Goal: Transaction & Acquisition: Purchase product/service

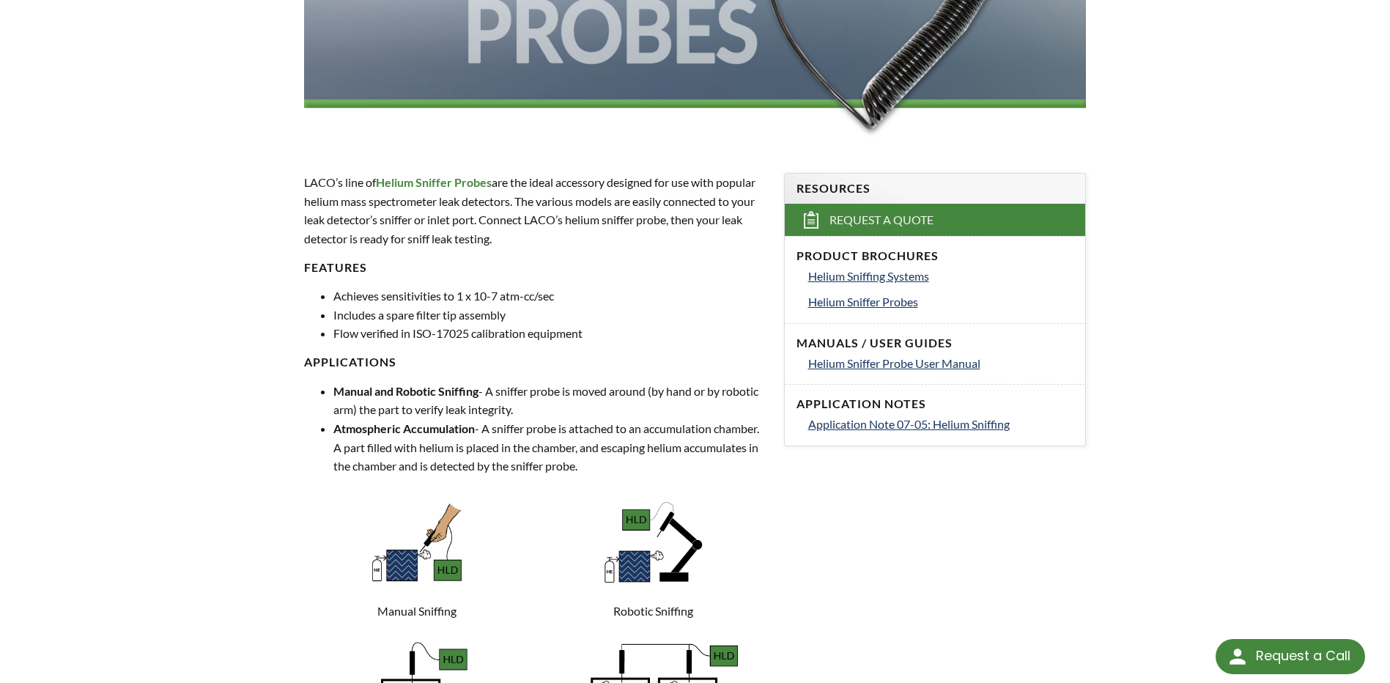
scroll to position [366, 0]
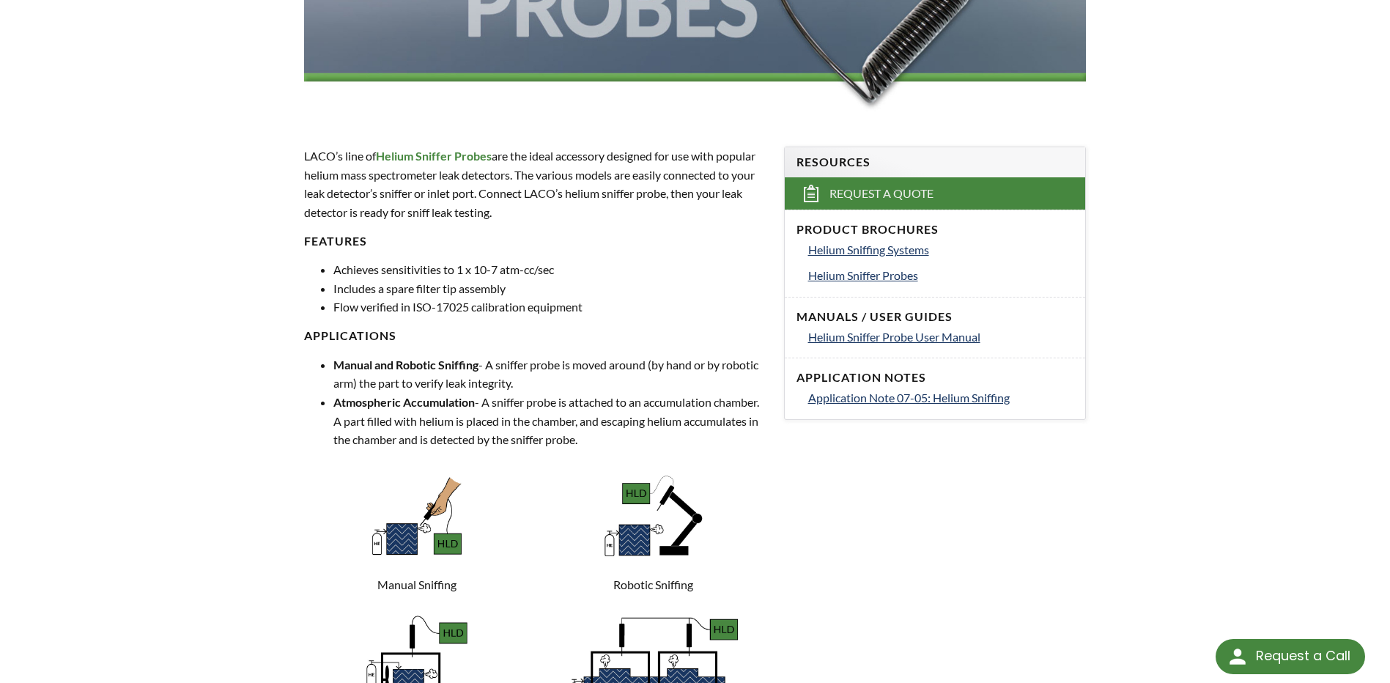
drag, startPoint x: 702, startPoint y: 267, endPoint x: 661, endPoint y: 281, distance: 43.6
click at [661, 281] on li "Includes a spare filter tip assembly" at bounding box center [549, 288] width 432 height 19
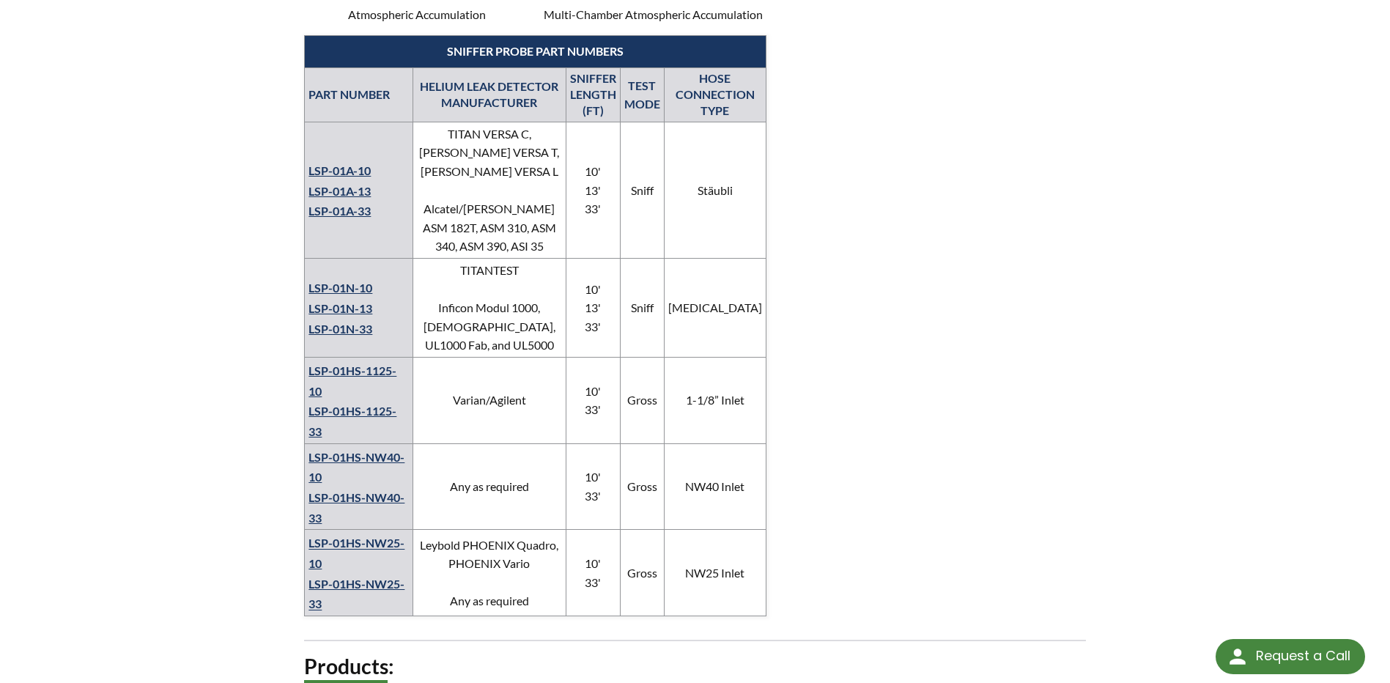
scroll to position [1107, 0]
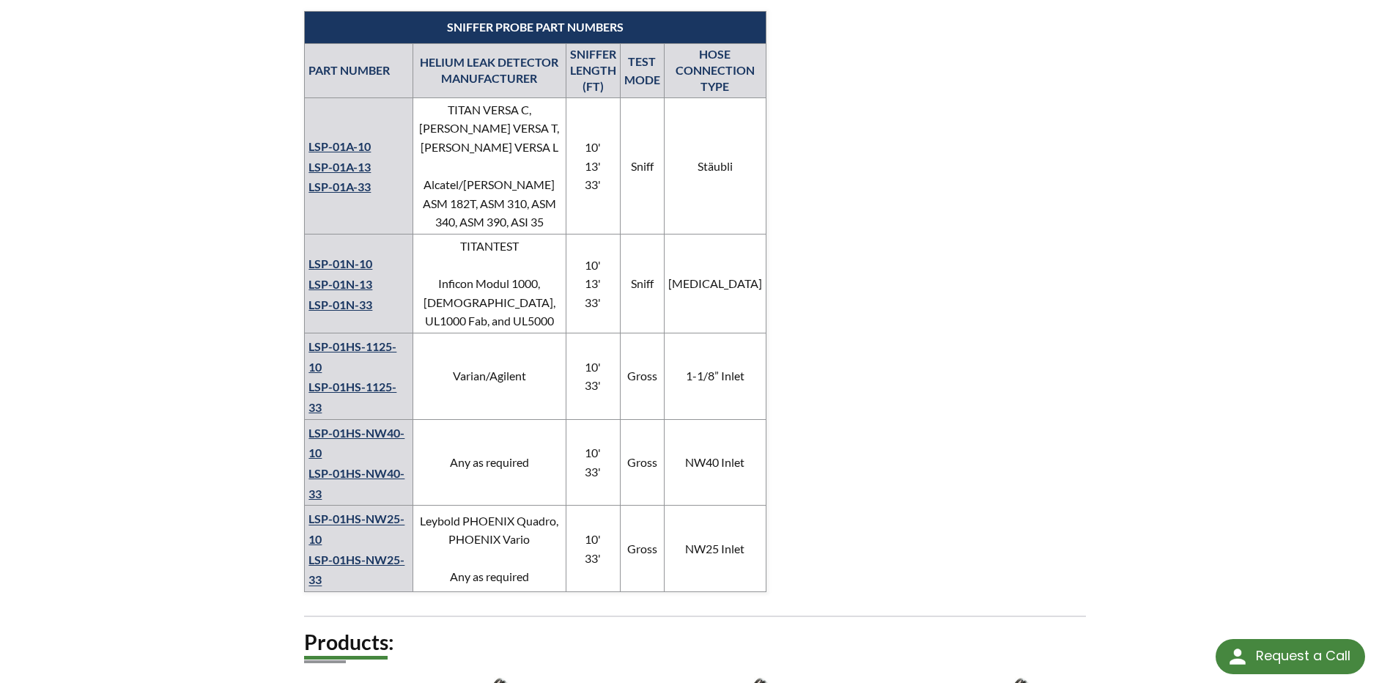
click at [347, 141] on link "LSP-01A-10" at bounding box center [340, 146] width 62 height 14
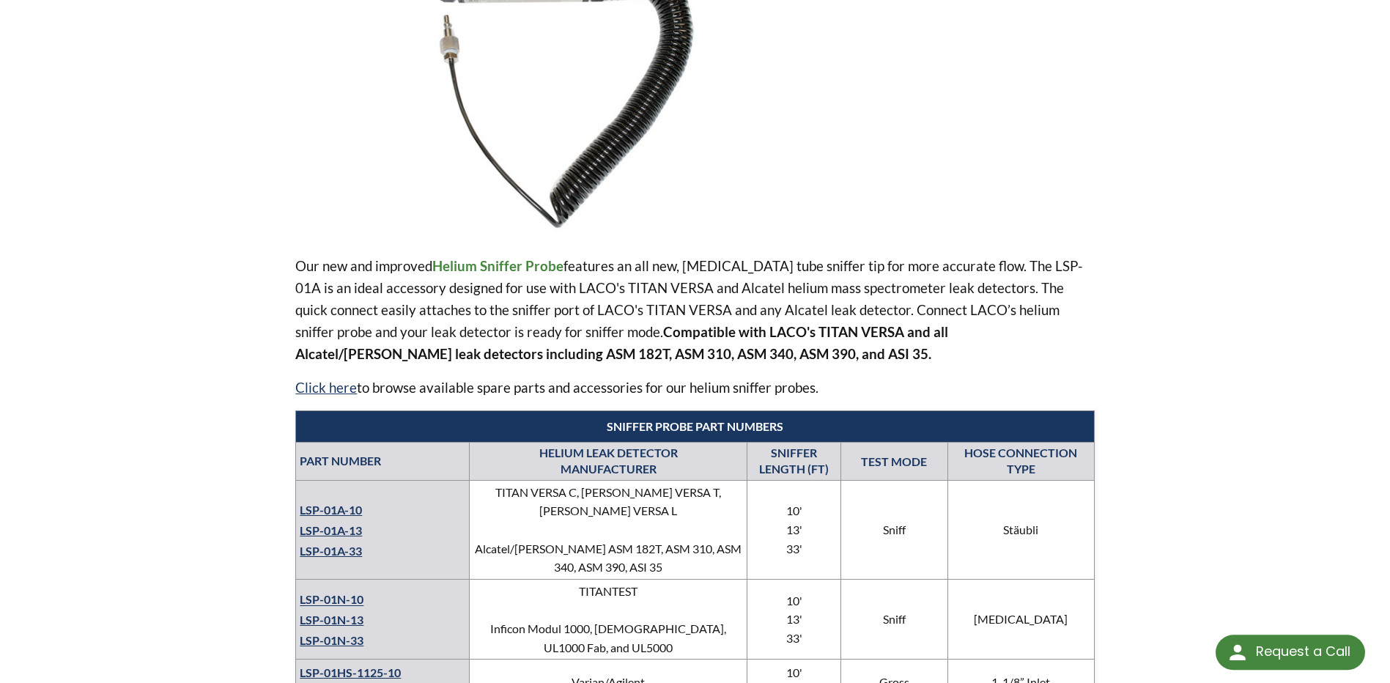
select select "Language Translate Widget"
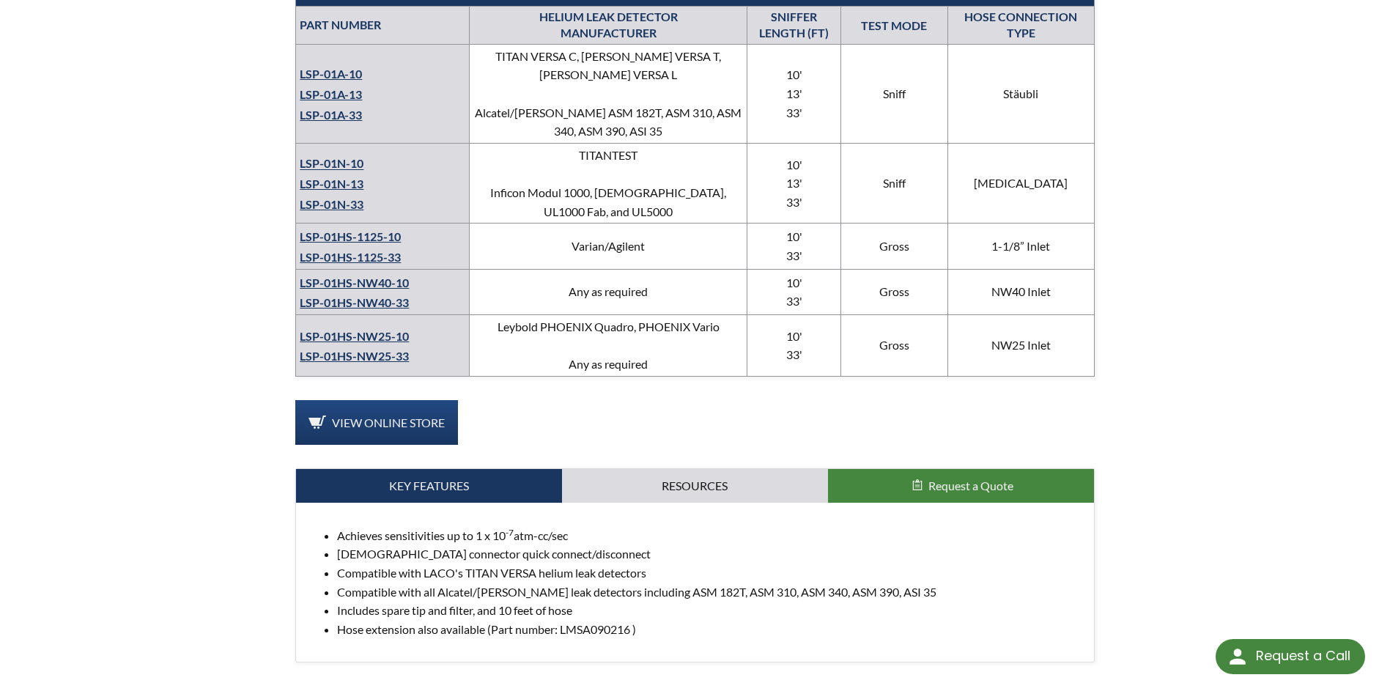
scroll to position [879, 0]
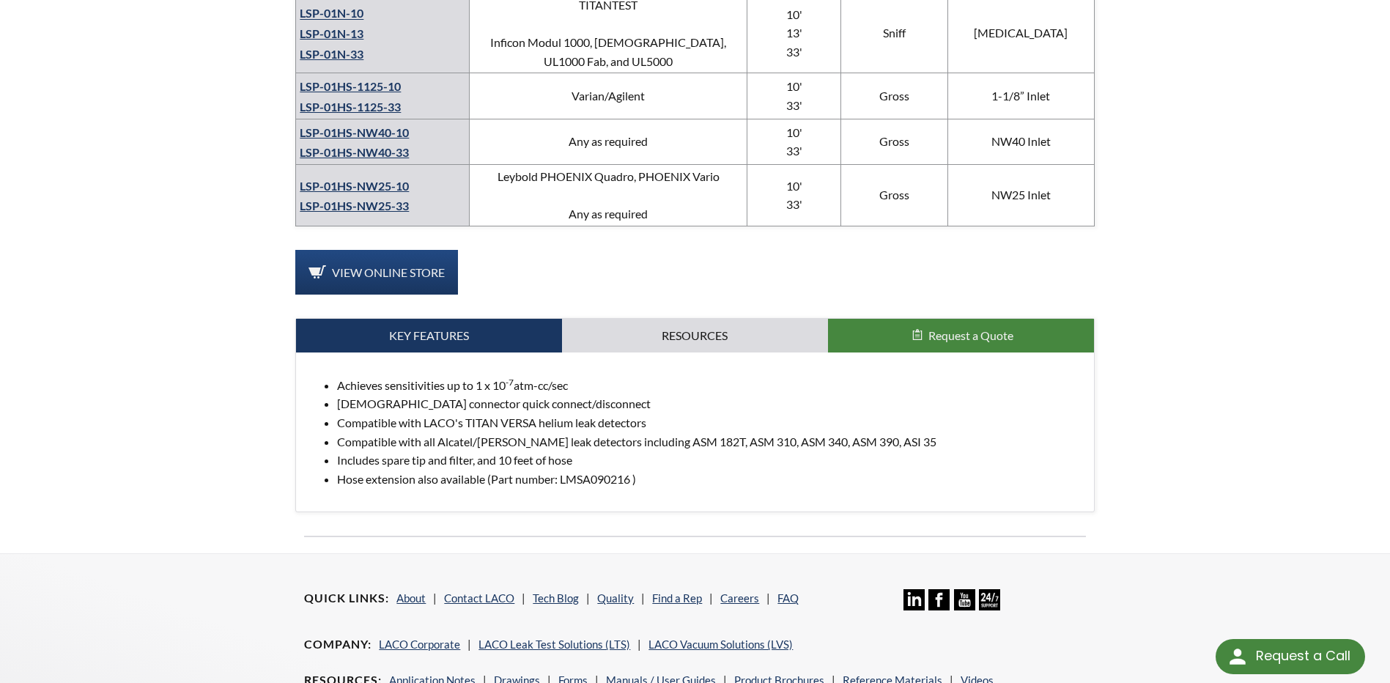
click at [422, 268] on link "View Online Store" at bounding box center [376, 272] width 163 height 45
